Goal: Check status: Check status

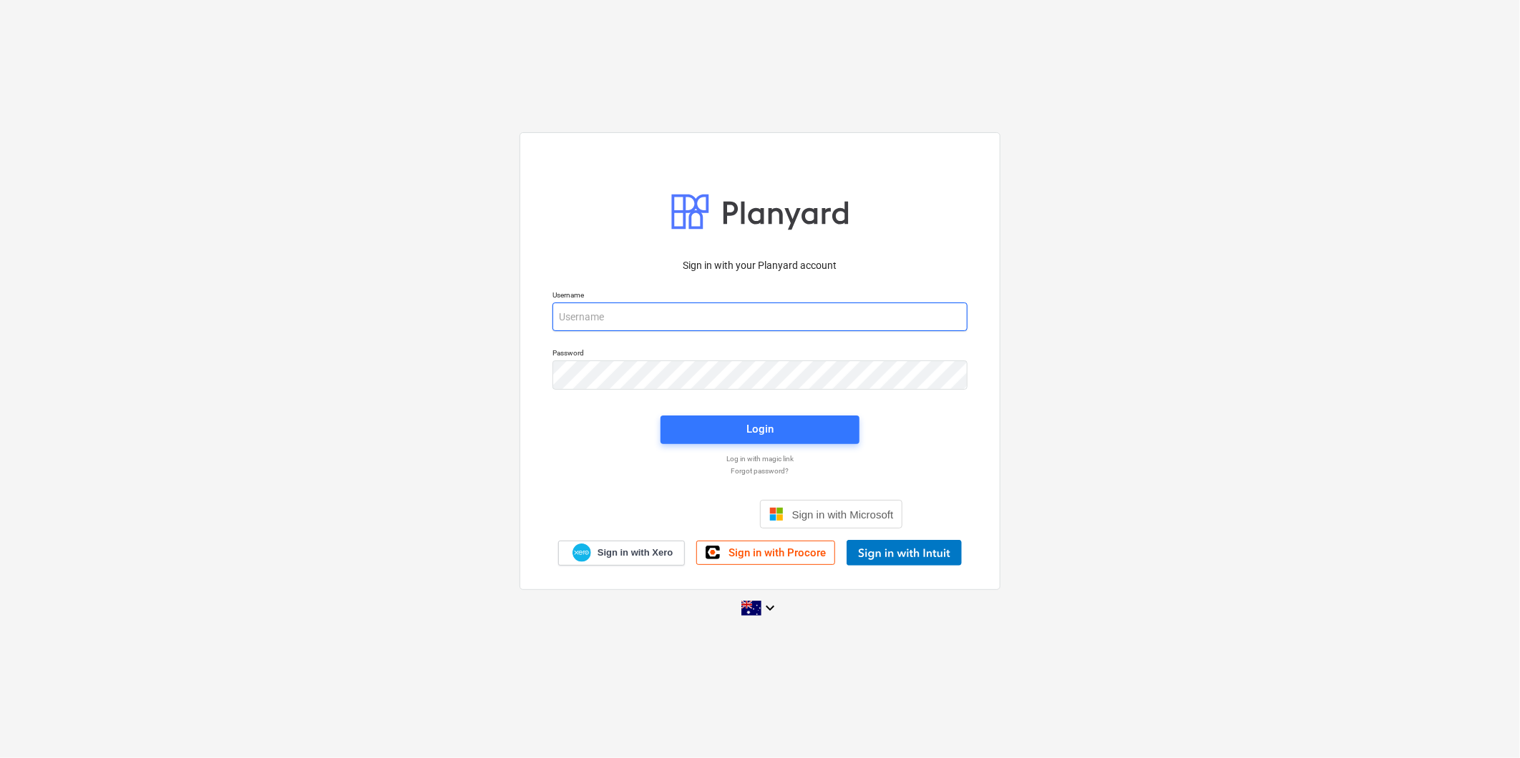
type input "[PERSON_NAME][EMAIL_ADDRESS][DOMAIN_NAME][PERSON_NAME]"
click at [731, 413] on div "Login" at bounding box center [760, 430] width 216 height 46
click at [724, 431] on span "Login" at bounding box center [760, 429] width 165 height 19
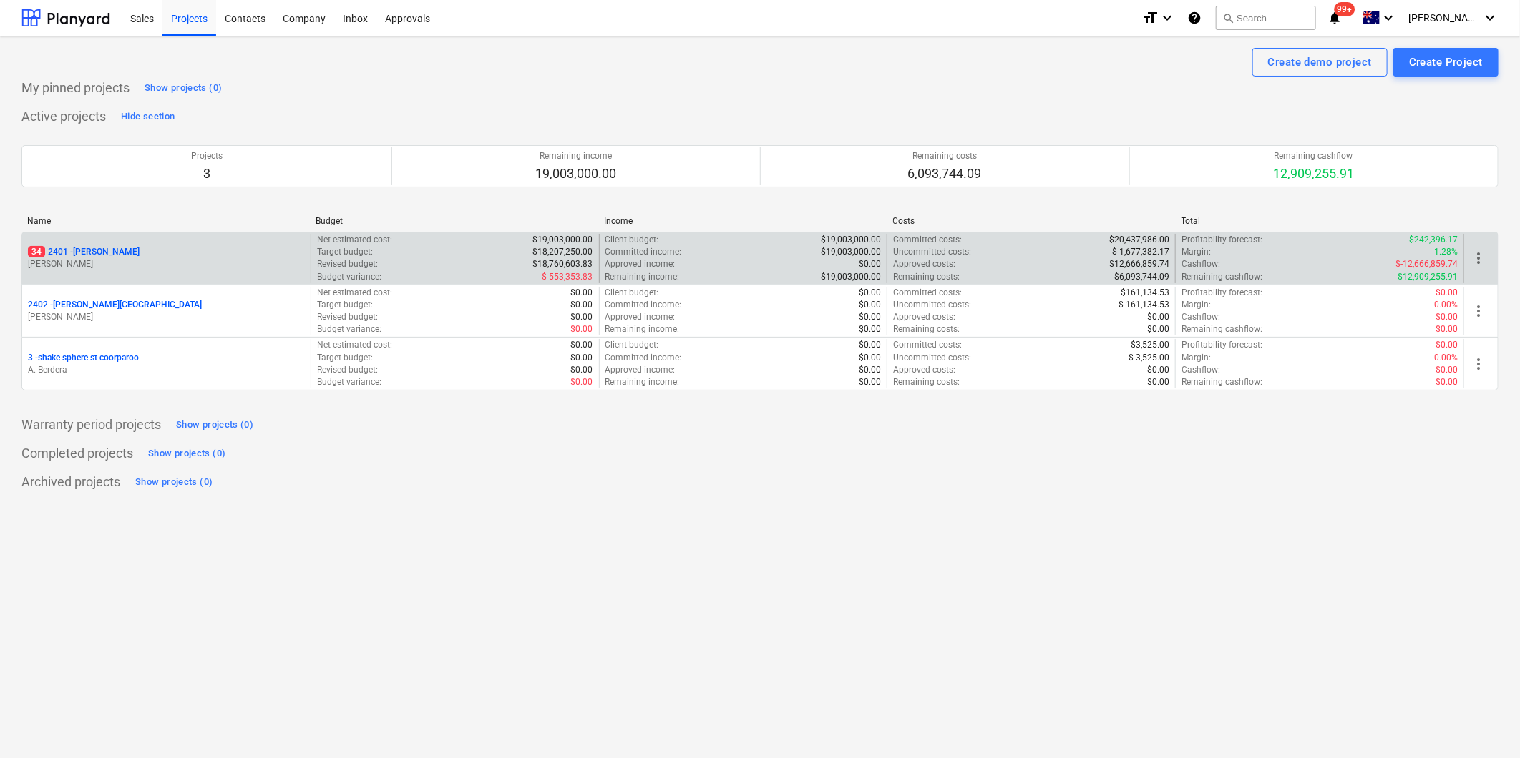
click at [162, 263] on p "[PERSON_NAME]" at bounding box center [166, 264] width 277 height 12
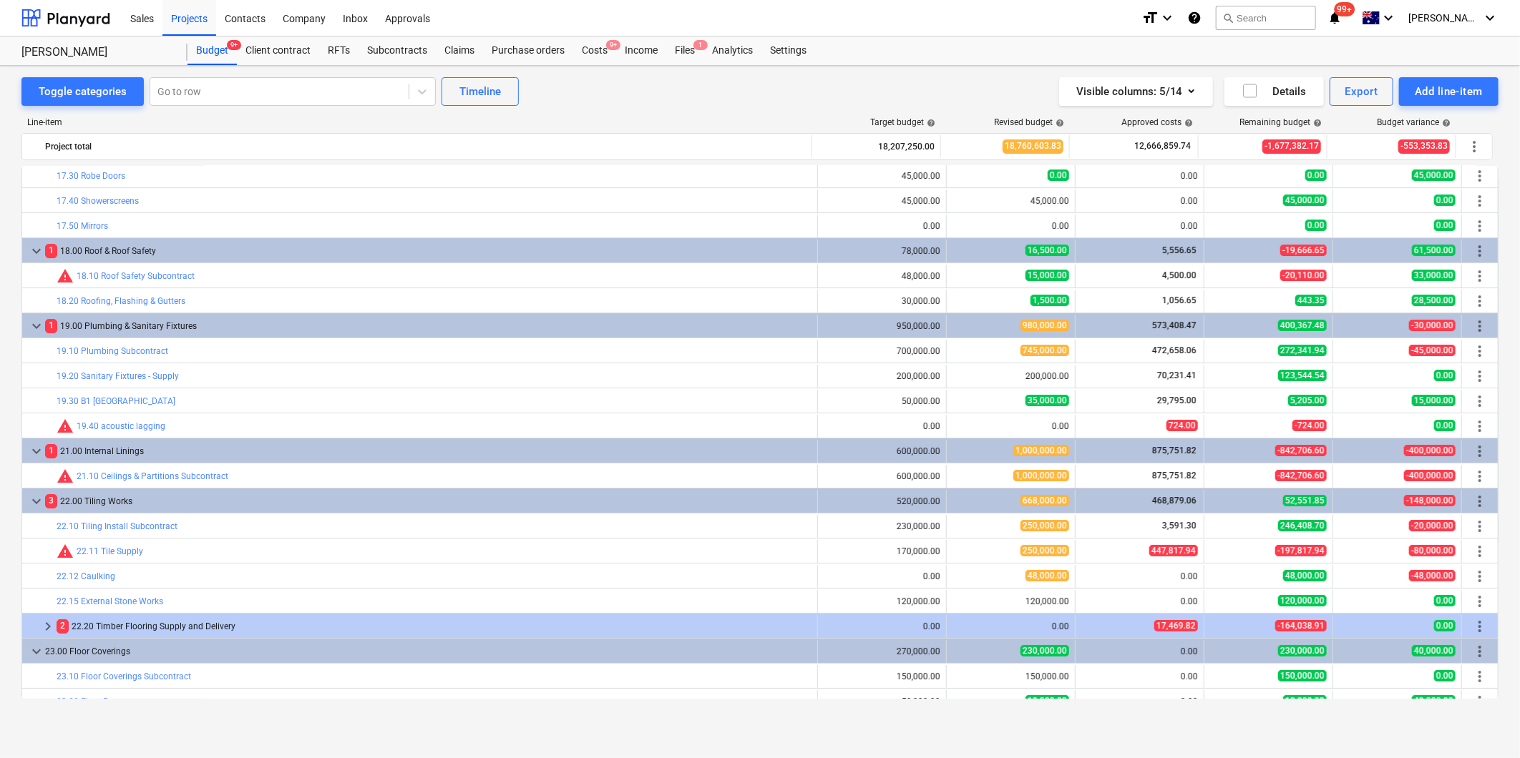
scroll to position [3418, 0]
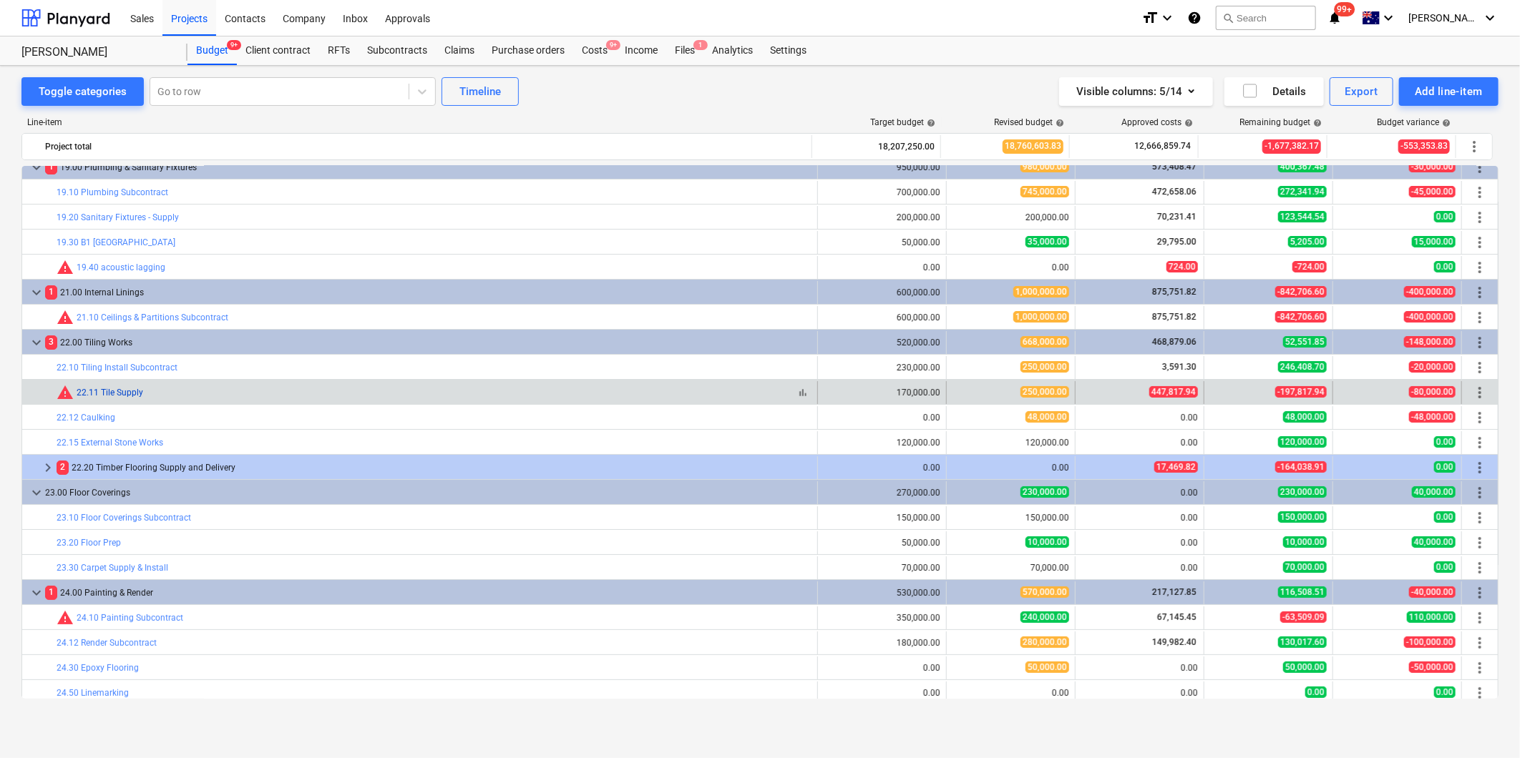
click at [112, 394] on link "22.11 Tile Supply" at bounding box center [110, 393] width 67 height 10
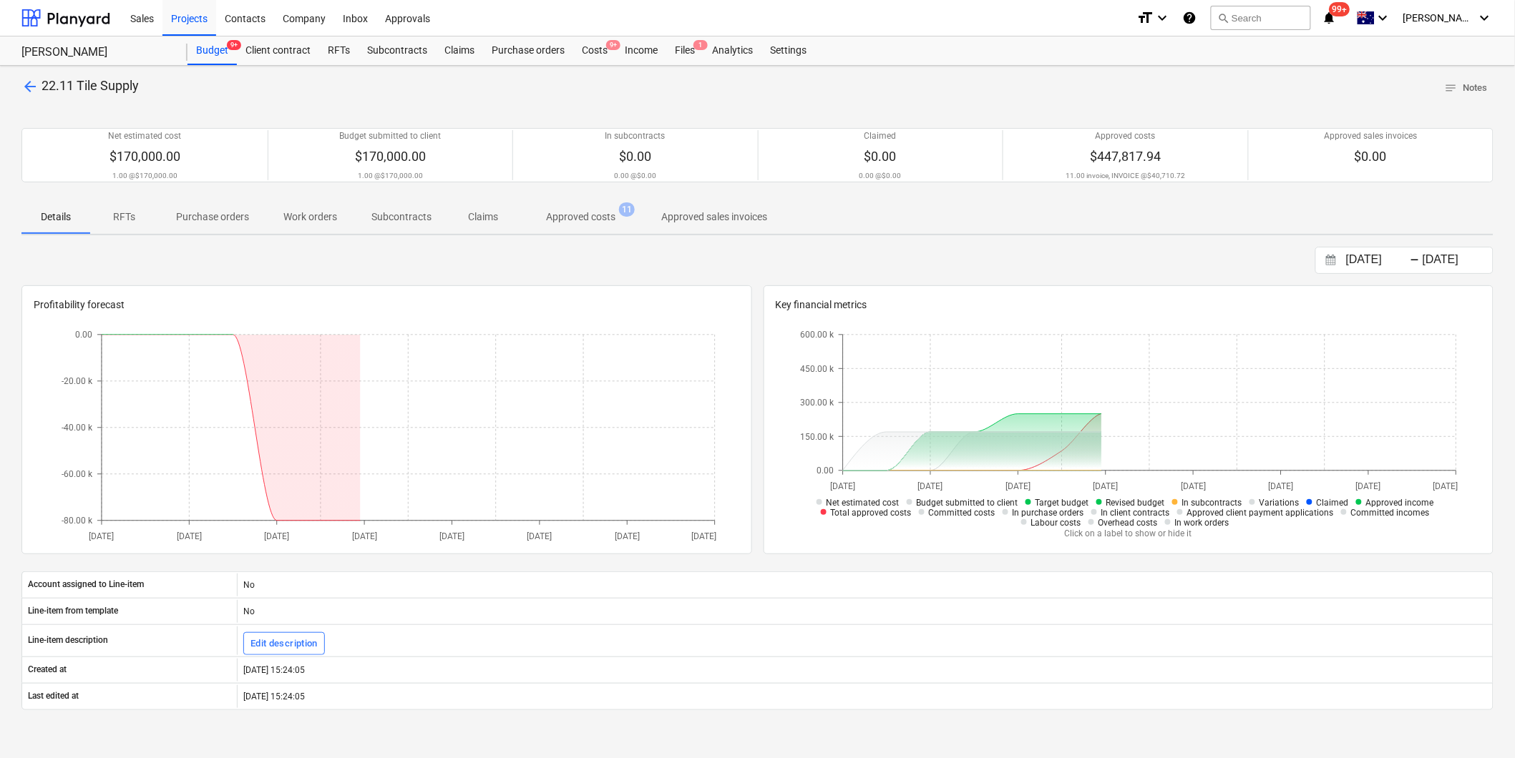
click at [549, 220] on p "Approved costs" at bounding box center [580, 217] width 69 height 15
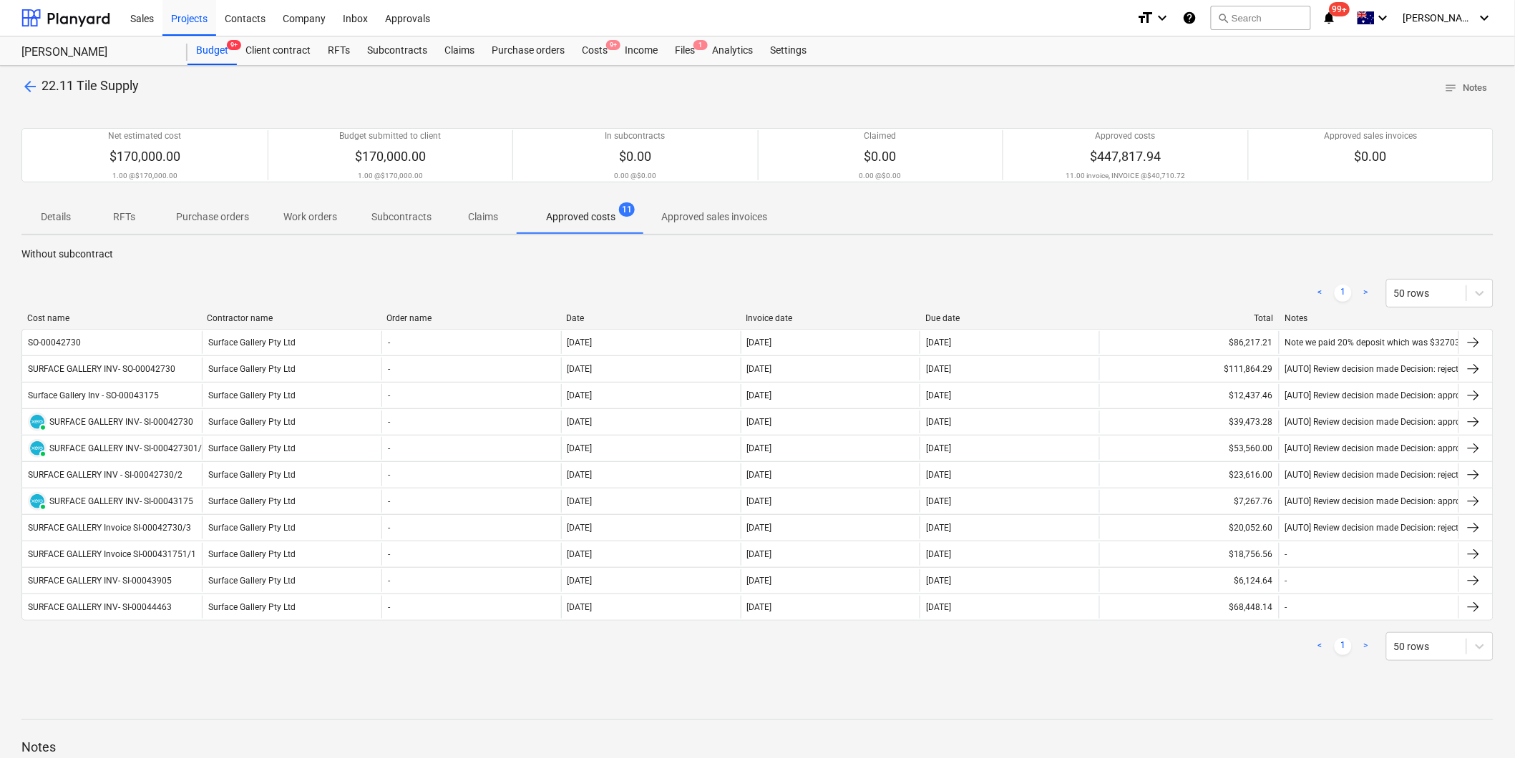
click at [1365, 288] on link ">" at bounding box center [1365, 293] width 17 height 17
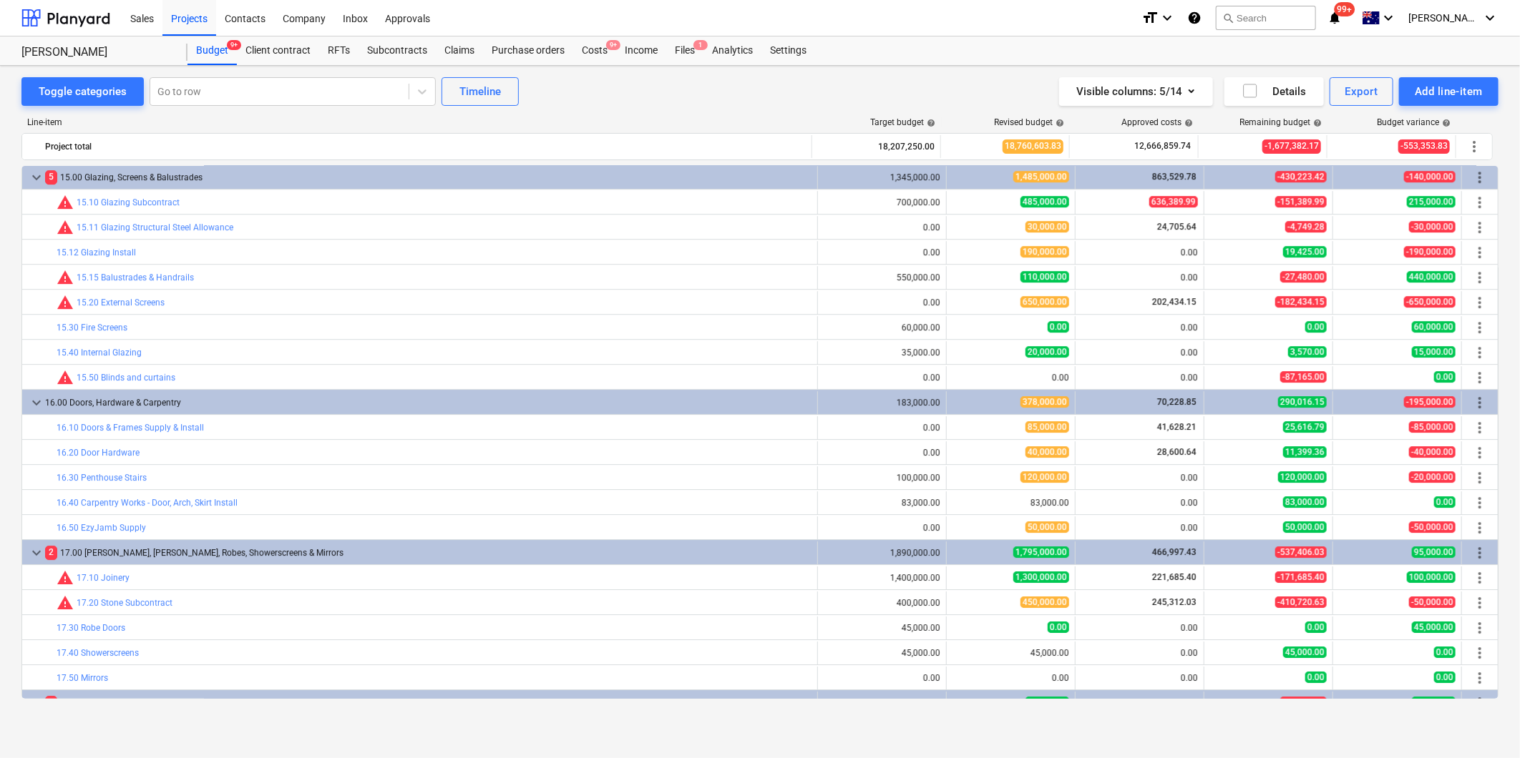
scroll to position [2728, 0]
